Goal: Information Seeking & Learning: Learn about a topic

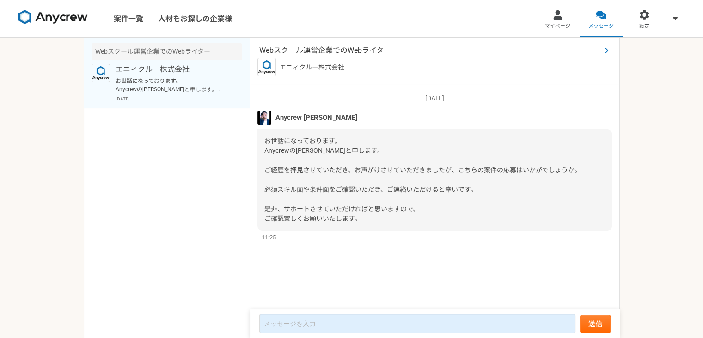
click at [289, 47] on span "Webスクール運営企業でのWebライター" at bounding box center [430, 50] width 342 height 11
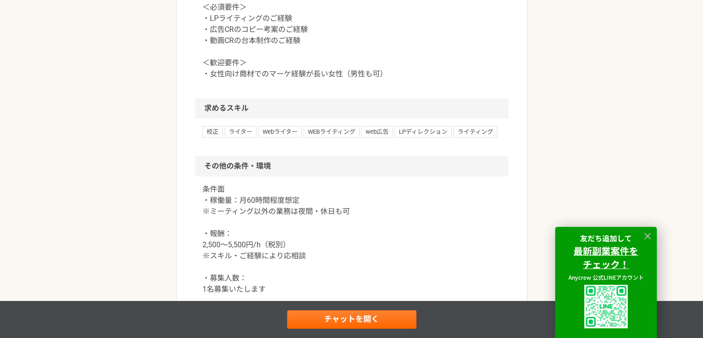
scroll to position [740, 0]
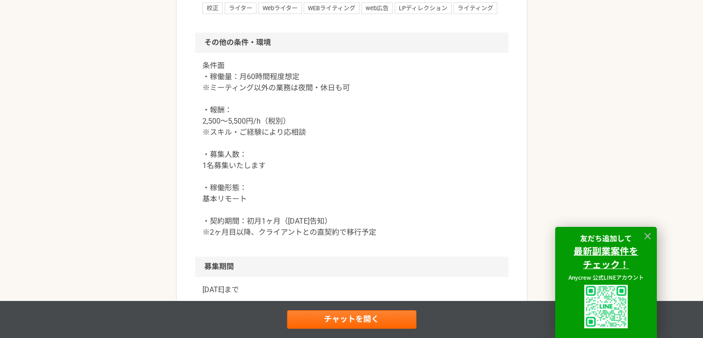
click at [383, 187] on p "条件面 ・稼働量：月60時間程度想定 ※ミーティング以外の業務は夜間・休日も可 ・報酬： 2,500〜5,500円/h（税別） ※スキル・ご経験により応相談 …" at bounding box center [352, 149] width 299 height 178
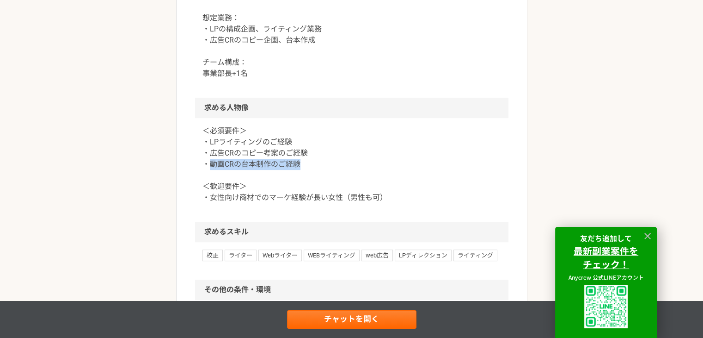
drag, startPoint x: 211, startPoint y: 223, endPoint x: 302, endPoint y: 222, distance: 90.2
click at [302, 203] on p "＜必須要件＞ ・LPライティングのご経験 ・広告CRのコピー考案のご経験 ・動画CRの台本制作のご経験 ＜歓迎要件＞ ・女性向け商材でのマーケ経験が長い女性（…" at bounding box center [352, 164] width 299 height 78
click at [400, 79] on p "具体的業務内容： 下記のような、Webライター業務を、横断的に推進いただける方を募集しております。 想定業務： ・LPの構成企画、ライティング業務 ・広告CR…" at bounding box center [352, 29] width 299 height 100
click at [224, 203] on p "＜必須要件＞ ・LPライティングのご経験 ・広告CRのコピー考案のご経験 ・動画CRの台本制作のご経験 ＜歓迎要件＞ ・女性向け商材でのマーケ経験が長い女性（…" at bounding box center [352, 164] width 299 height 78
drag, startPoint x: 210, startPoint y: 219, endPoint x: 233, endPoint y: 219, distance: 23.6
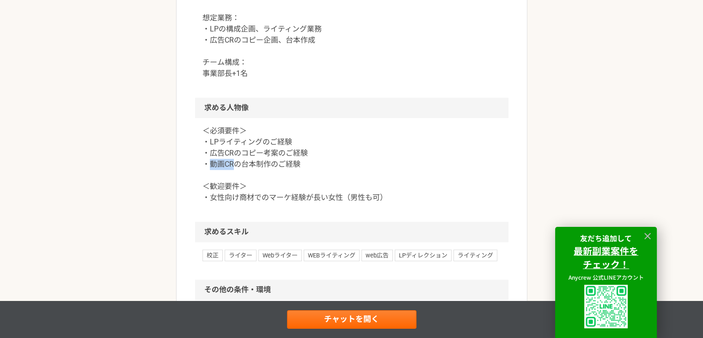
click at [233, 203] on p "＜必須要件＞ ・LPライティングのご経験 ・広告CRのコピー考案のご経験 ・動画CRの台本制作のご経験 ＜歓迎要件＞ ・女性向け商材でのマーケ経験が長い女性（…" at bounding box center [352, 164] width 299 height 78
copy p "動画CR"
click at [490, 118] on h2 "求める人物像" at bounding box center [352, 108] width 314 height 20
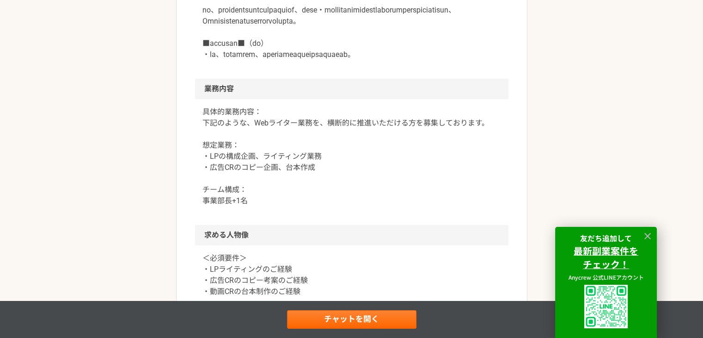
scroll to position [0, 0]
